Goal: Information Seeking & Learning: Learn about a topic

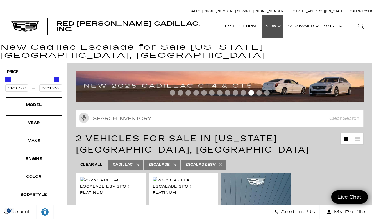
click at [276, 26] on link "Show New" at bounding box center [272, 26] width 20 height 22
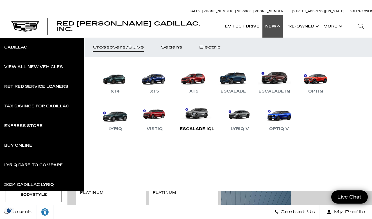
click at [200, 122] on link "Escalade IQL" at bounding box center [197, 117] width 40 height 29
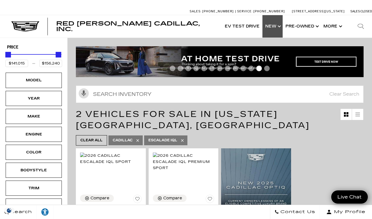
click at [275, 32] on link "Show New" at bounding box center [272, 26] width 20 height 22
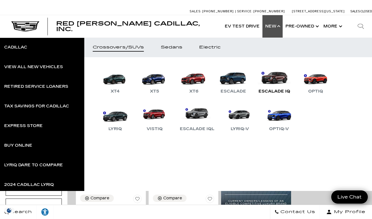
click at [274, 79] on link "Escalade IQ" at bounding box center [274, 80] width 37 height 29
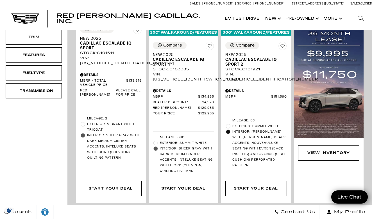
scroll to position [137, 0]
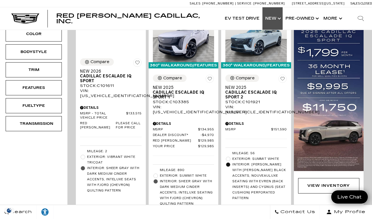
click at [281, 19] on link "Show New" at bounding box center [272, 18] width 20 height 22
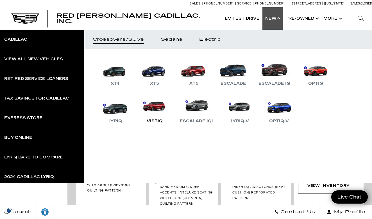
click at [153, 107] on link "VISTIQ" at bounding box center [155, 110] width 34 height 29
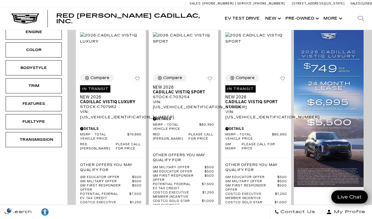
scroll to position [120, 0]
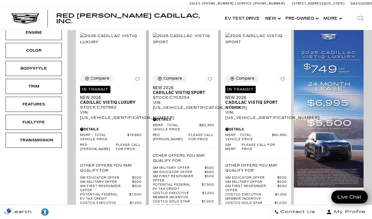
click at [182, 184] on span "Potential Federal EV Tax Credit" at bounding box center [177, 187] width 49 height 8
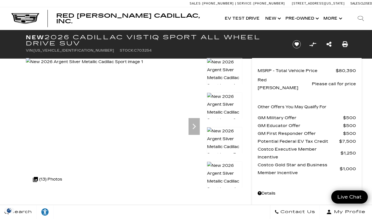
click at [277, 138] on span "Potential Federal EV Tax Credit" at bounding box center [298, 142] width 81 height 8
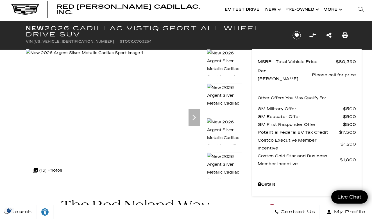
scroll to position [8, 0]
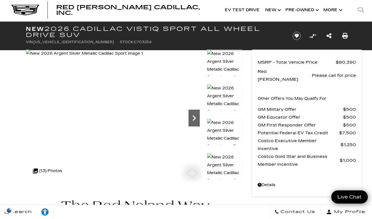
click at [194, 122] on icon "Next" at bounding box center [193, 118] width 11 height 11
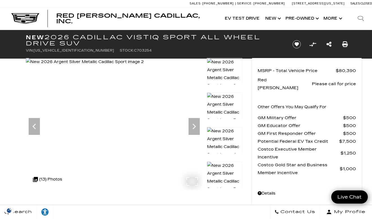
scroll to position [0, 0]
click at [196, 125] on icon "Next" at bounding box center [193, 126] width 11 height 11
click at [195, 128] on icon "Next" at bounding box center [193, 126] width 11 height 11
click at [195, 127] on icon "Next" at bounding box center [193, 126] width 11 height 11
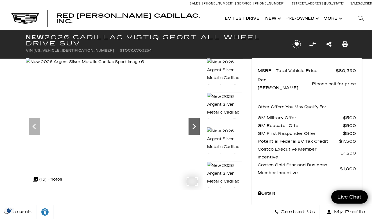
click at [195, 127] on icon "Next" at bounding box center [193, 126] width 11 height 11
click at [194, 125] on icon "Next" at bounding box center [193, 127] width 3 height 6
click at [194, 125] on icon "Next" at bounding box center [193, 126] width 11 height 11
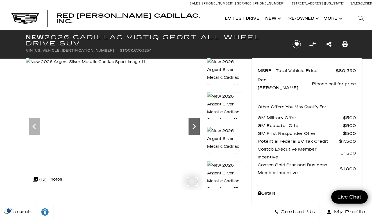
click at [195, 124] on icon "Next" at bounding box center [193, 126] width 11 height 11
click at [195, 128] on icon "Next" at bounding box center [193, 127] width 3 height 6
click at [146, 66] on img at bounding box center [86, 62] width 120 height 8
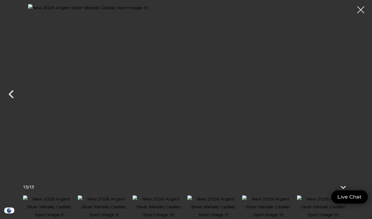
click at [332, 97] on img at bounding box center [186, 89] width 316 height 170
click at [313, 96] on img at bounding box center [186, 89] width 316 height 170
click at [361, 10] on div at bounding box center [360, 10] width 15 height 15
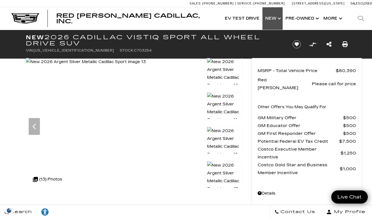
click at [270, 18] on link "Show New" at bounding box center [272, 18] width 20 height 22
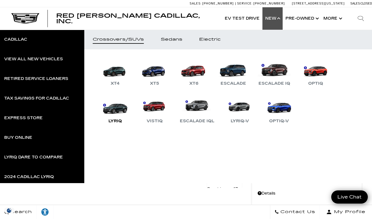
click at [122, 110] on link "LYRIQ" at bounding box center [115, 110] width 34 height 29
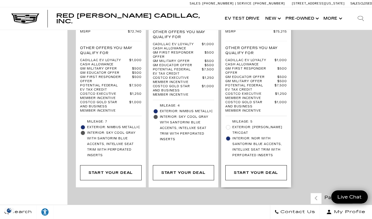
scroll to position [1612, 0]
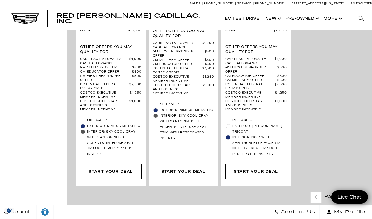
click at [356, 193] on icon "next page" at bounding box center [358, 197] width 4 height 9
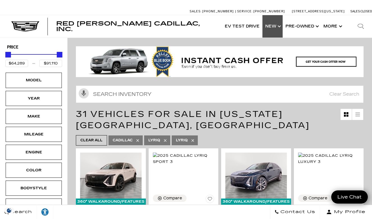
click at [275, 26] on link "Show New" at bounding box center [272, 26] width 20 height 22
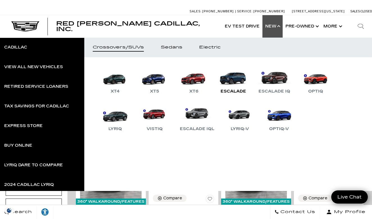
click at [234, 81] on link "Escalade" at bounding box center [233, 80] width 34 height 29
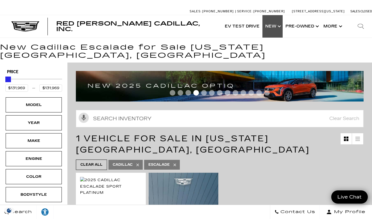
click at [272, 27] on link "Show New" at bounding box center [272, 26] width 20 height 22
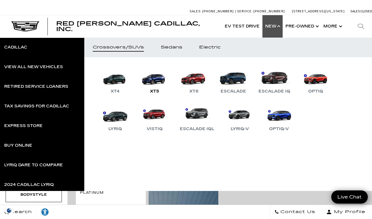
click at [155, 83] on link "XT5" at bounding box center [155, 80] width 34 height 29
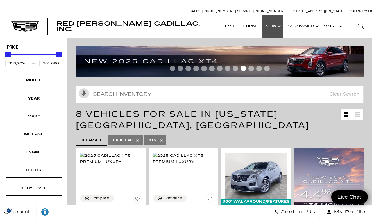
click at [274, 28] on link "Show New" at bounding box center [272, 26] width 20 height 22
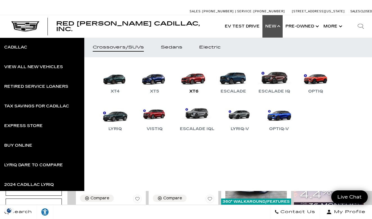
click at [196, 82] on link "XT6" at bounding box center [194, 80] width 34 height 29
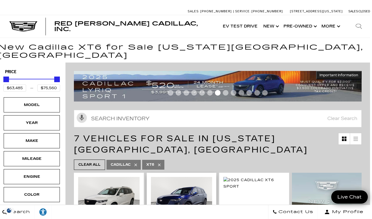
scroll to position [0, 2]
